Goal: Task Accomplishment & Management: Complete application form

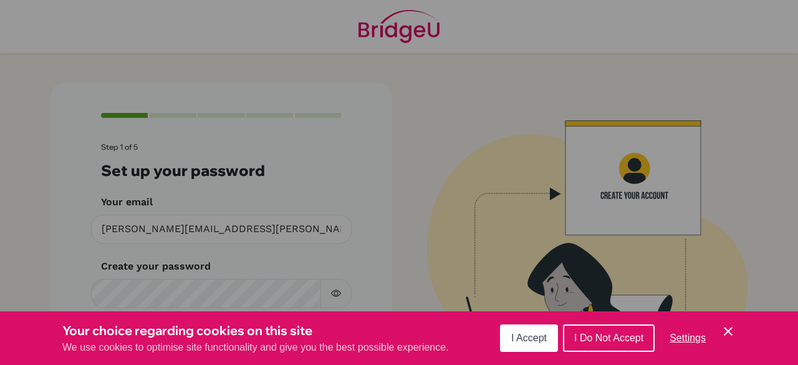
scroll to position [72, 0]
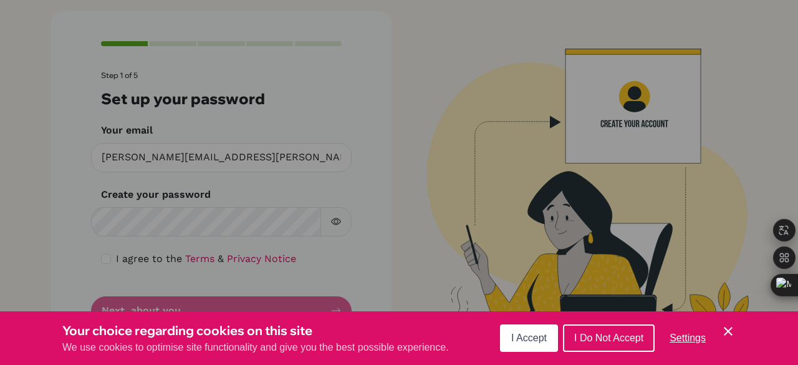
click at [729, 327] on icon "Cookie Control Close Icon" at bounding box center [728, 331] width 15 height 15
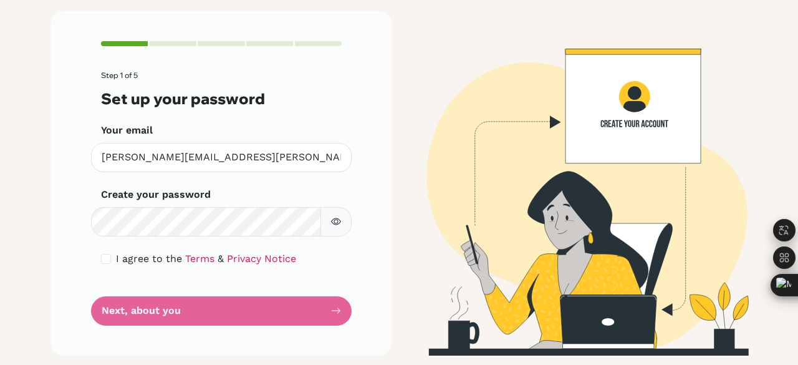
click at [123, 263] on span "I agree to the" at bounding box center [149, 259] width 66 height 12
click at [101, 259] on input "checkbox" at bounding box center [106, 259] width 10 height 10
checkbox input "true"
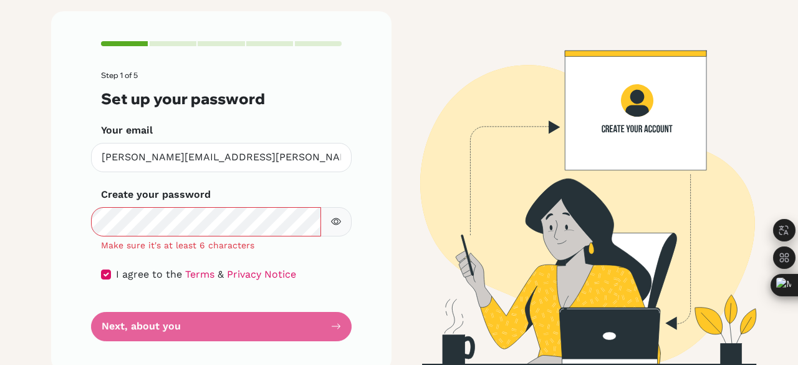
click at [331, 222] on icon "button" at bounding box center [336, 221] width 10 height 10
click at [336, 224] on icon "button" at bounding box center [336, 221] width 10 height 10
click at [377, 140] on div "Step 1 of 5 Set up your password Your email [PERSON_NAME][EMAIL_ADDRESS][PERSON…" at bounding box center [221, 190] width 340 height 359
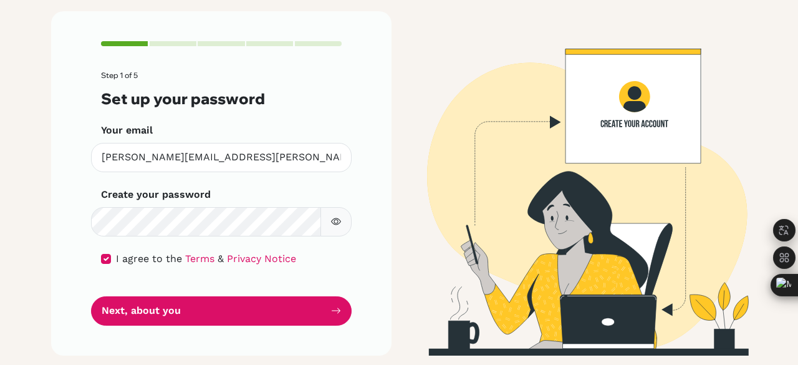
click at [332, 227] on button "button" at bounding box center [336, 221] width 31 height 29
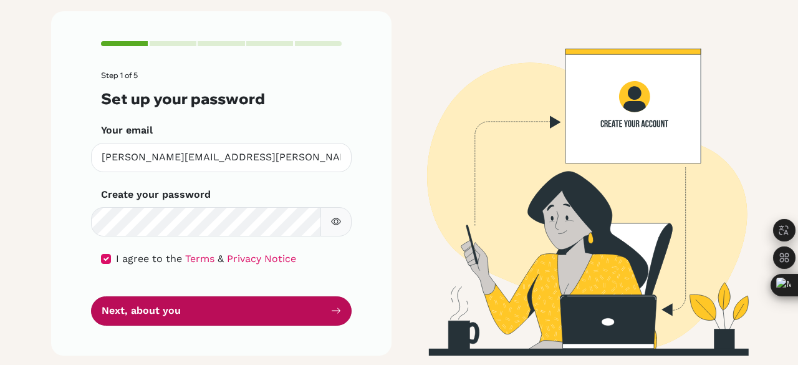
click at [246, 311] on button "Next, about you" at bounding box center [221, 310] width 261 height 29
